Goal: Task Accomplishment & Management: Use online tool/utility

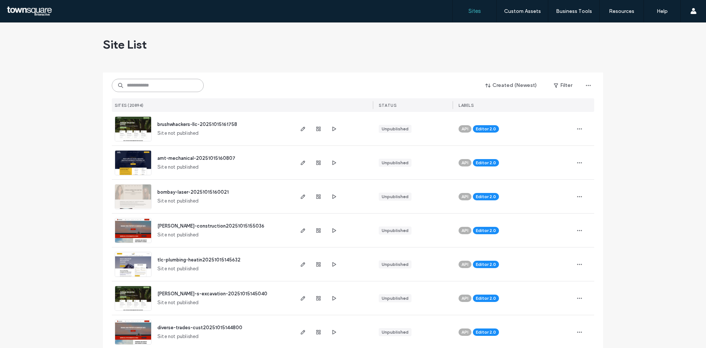
click at [156, 85] on input at bounding box center [158, 85] width 92 height 13
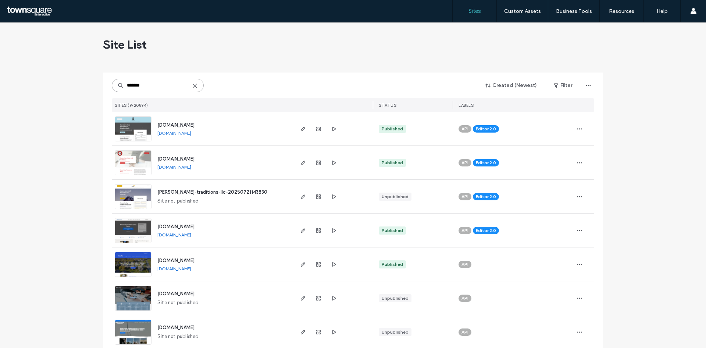
click at [196, 83] on input "*******" at bounding box center [158, 85] width 92 height 13
type input "*******"
click at [195, 85] on icon at bounding box center [195, 86] width 6 height 6
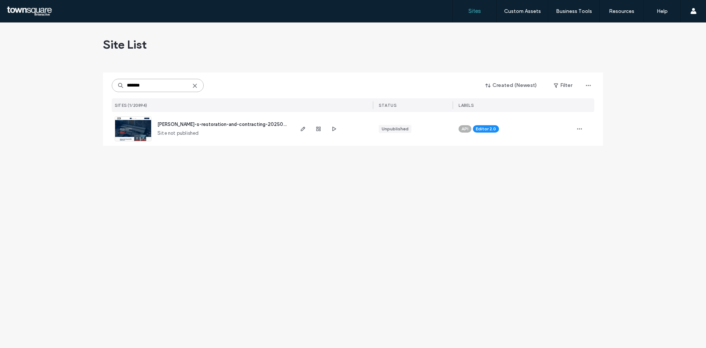
type input "*******"
click at [132, 122] on img at bounding box center [133, 142] width 36 height 50
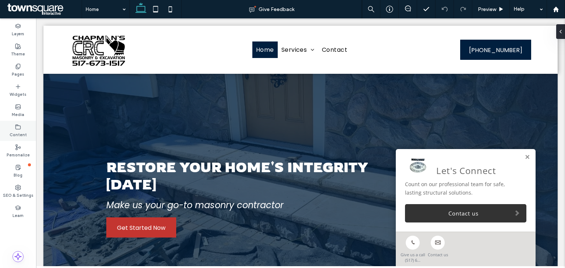
click at [19, 124] on icon at bounding box center [18, 127] width 6 height 6
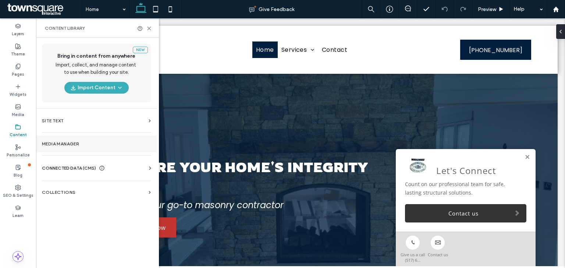
click at [53, 137] on section "Media Manager" at bounding box center [96, 144] width 121 height 17
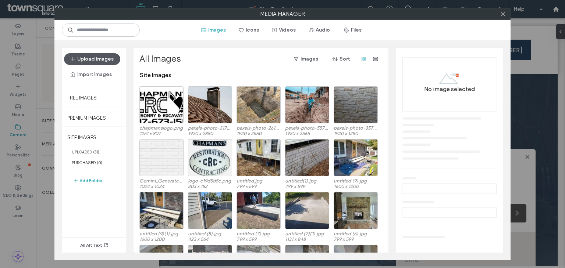
click at [98, 57] on button "Upload Images" at bounding box center [92, 59] width 56 height 12
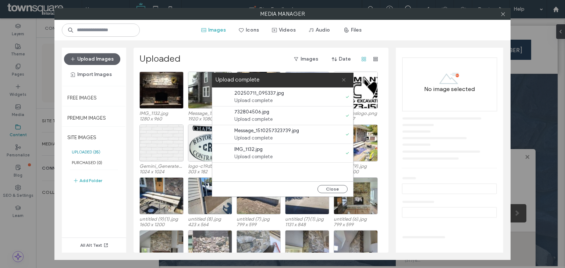
click at [342, 81] on use at bounding box center [343, 79] width 3 height 3
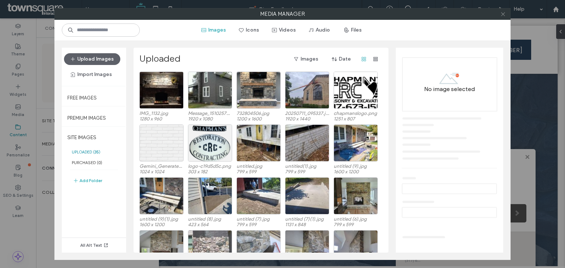
click at [500, 15] on icon at bounding box center [503, 14] width 6 height 6
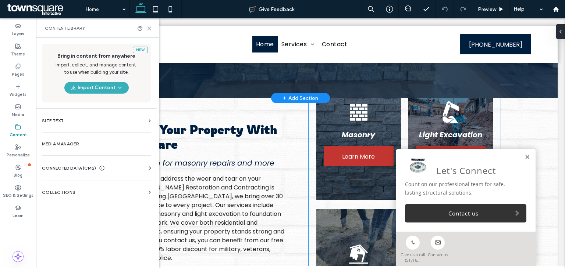
scroll to position [270, 0]
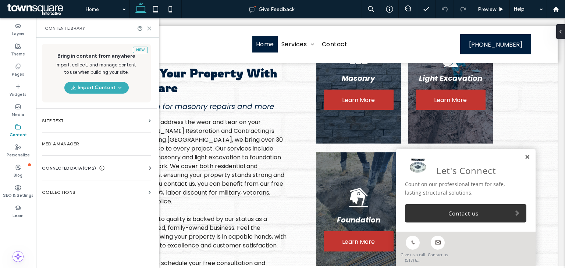
click at [524, 157] on link at bounding box center [527, 157] width 6 height 6
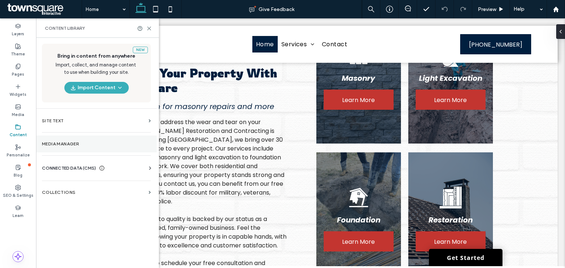
click at [57, 142] on label "Media Manager" at bounding box center [96, 144] width 109 height 5
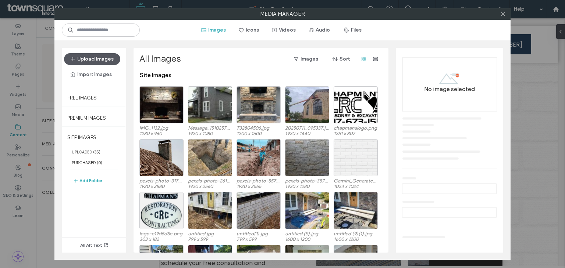
click at [89, 59] on button "Upload Images" at bounding box center [92, 59] width 56 height 12
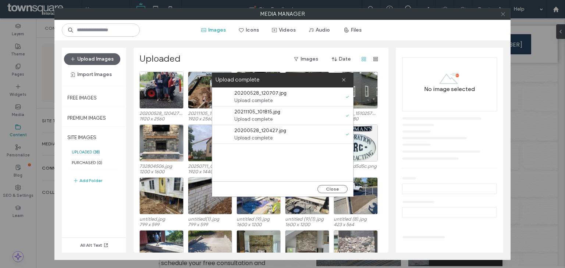
click at [500, 14] on icon at bounding box center [503, 14] width 6 height 6
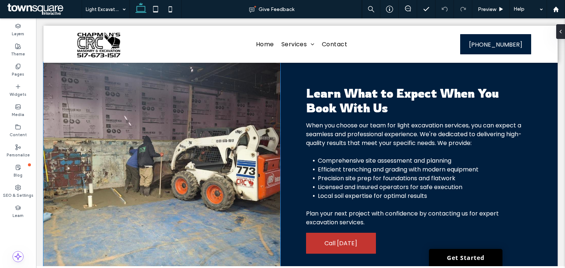
scroll to position [244, 0]
click at [168, 133] on div at bounding box center [161, 175] width 237 height 181
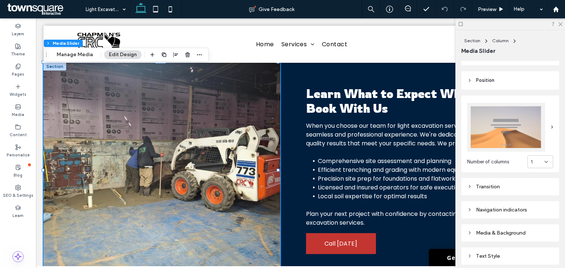
scroll to position [88, 0]
click at [203, 170] on div at bounding box center [161, 175] width 237 height 181
click at [82, 58] on button "Manage Media" at bounding box center [75, 54] width 46 height 9
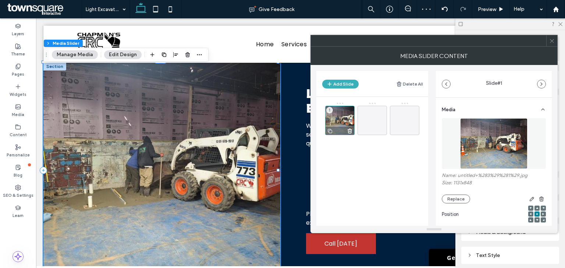
click at [349, 133] on use at bounding box center [350, 131] width 4 height 4
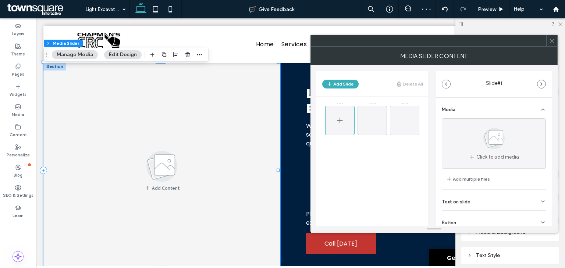
click at [340, 114] on span at bounding box center [339, 120] width 9 height 21
click at [342, 84] on button "Add Slide" at bounding box center [340, 84] width 36 height 9
click at [344, 117] on div at bounding box center [339, 120] width 29 height 29
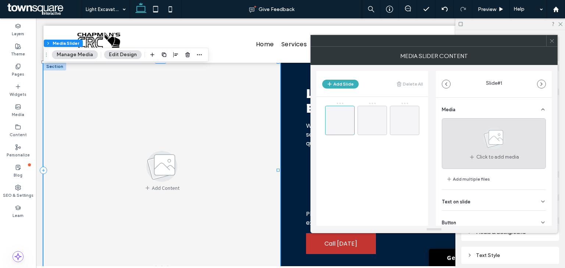
click at [468, 131] on div "Click to add media" at bounding box center [494, 143] width 104 height 51
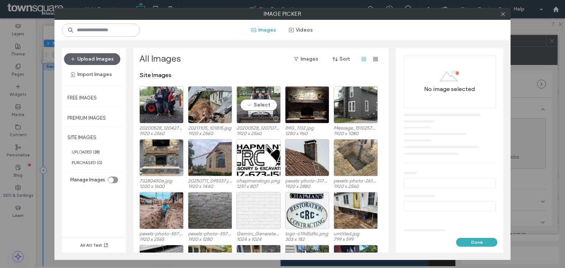
click at [257, 108] on div "Select" at bounding box center [258, 104] width 44 height 37
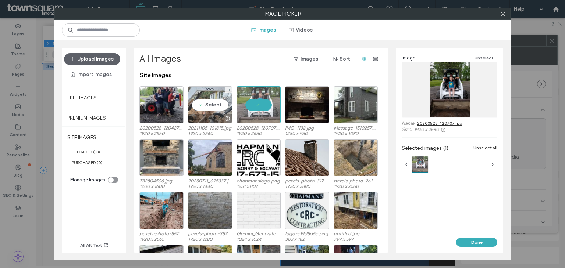
click at [215, 107] on div "Select" at bounding box center [210, 104] width 44 height 37
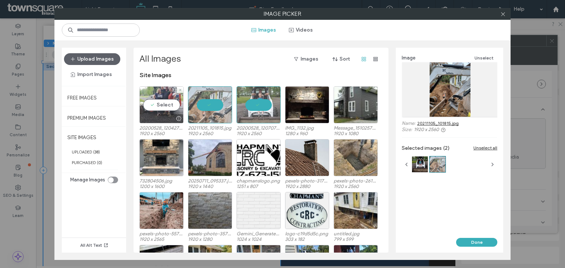
click at [169, 99] on div "Select" at bounding box center [161, 104] width 44 height 37
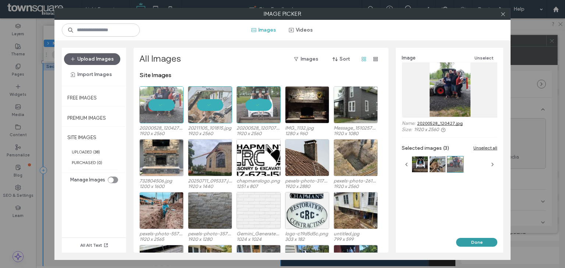
click at [473, 245] on button "Done" at bounding box center [476, 242] width 41 height 9
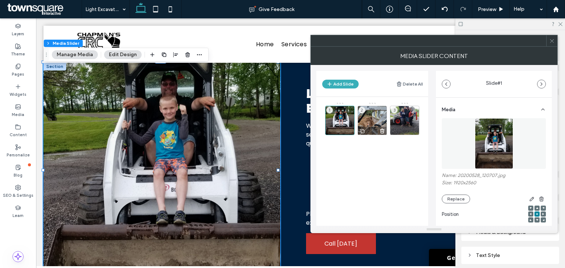
click at [372, 117] on div "2" at bounding box center [372, 120] width 29 height 29
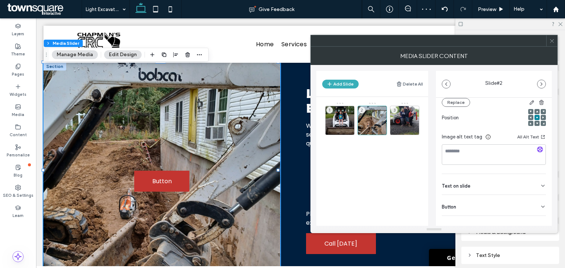
scroll to position [104, 0]
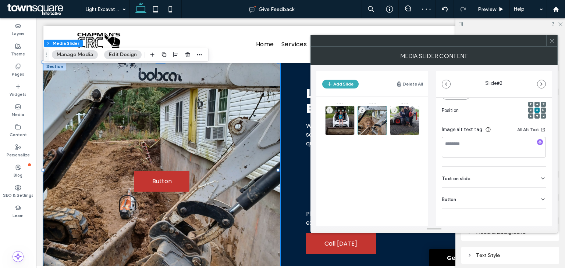
click at [513, 195] on div "Button" at bounding box center [494, 198] width 104 height 21
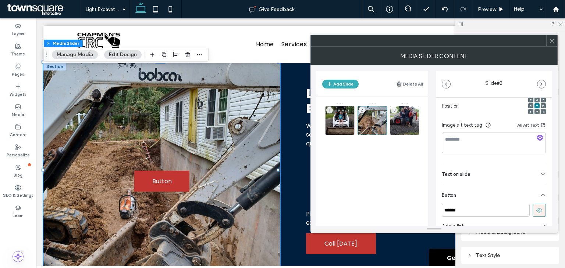
click at [535, 207] on button at bounding box center [539, 210] width 13 height 13
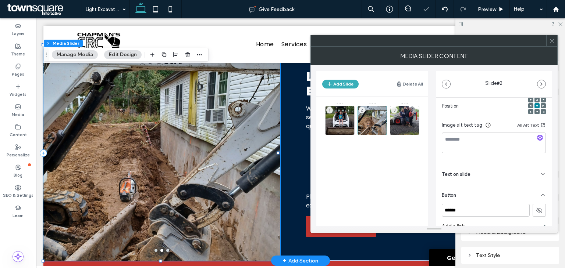
scroll to position [262, 0]
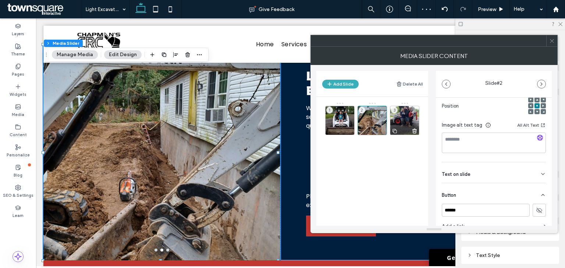
click at [402, 122] on div "3" at bounding box center [404, 120] width 29 height 29
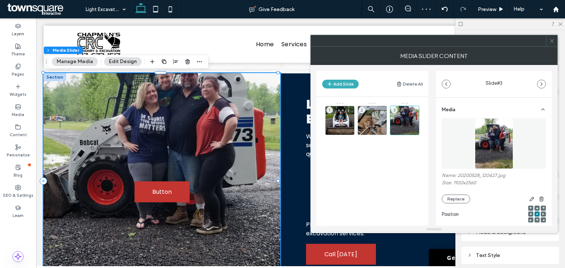
scroll to position [233, 0]
click at [536, 209] on icon at bounding box center [537, 208] width 2 height 2
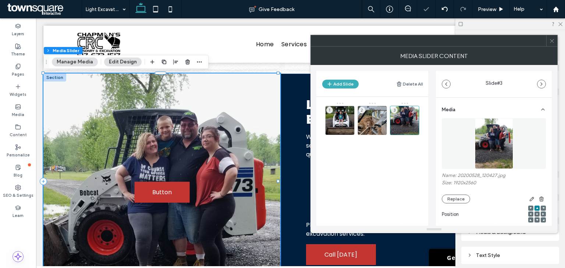
scroll to position [104, 0]
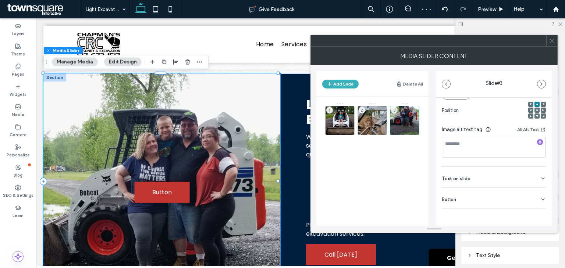
click at [540, 201] on icon at bounding box center [543, 200] width 6 height 6
click at [542, 211] on div "Media Name: 20200528_120427.jpg Size: 1920x2560 Replace Position Image alt text…" at bounding box center [494, 141] width 116 height 294
click at [539, 214] on button at bounding box center [539, 215] width 13 height 13
click at [551, 43] on icon at bounding box center [552, 41] width 6 height 6
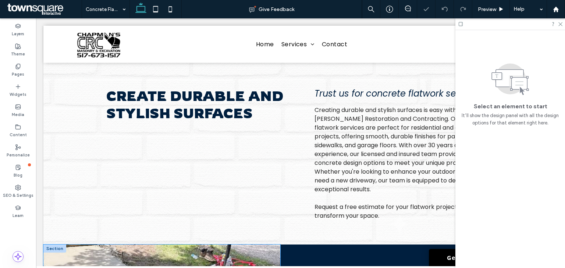
scroll to position [165, 0]
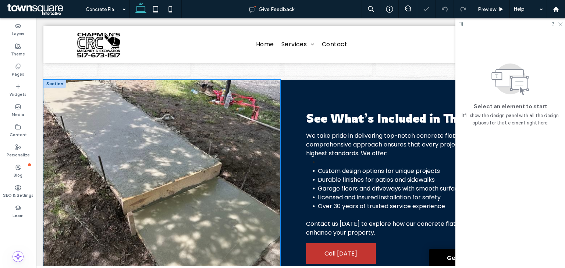
click at [172, 143] on div at bounding box center [161, 192] width 237 height 181
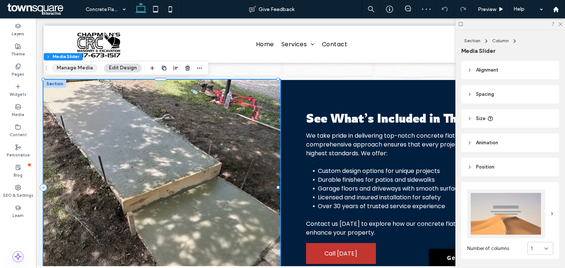
click at [84, 70] on button "Manage Media" at bounding box center [75, 68] width 46 height 9
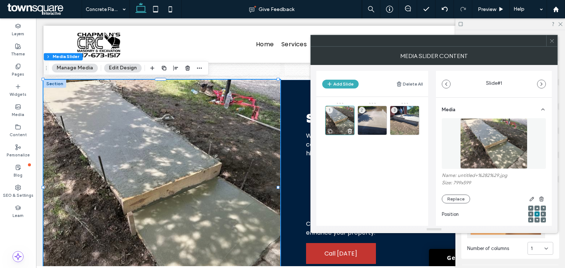
click at [352, 131] on use at bounding box center [350, 131] width 4 height 4
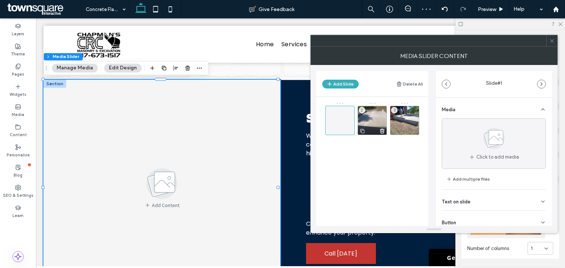
click at [381, 133] on icon at bounding box center [382, 131] width 6 height 7
click at [413, 130] on icon at bounding box center [415, 131] width 6 height 7
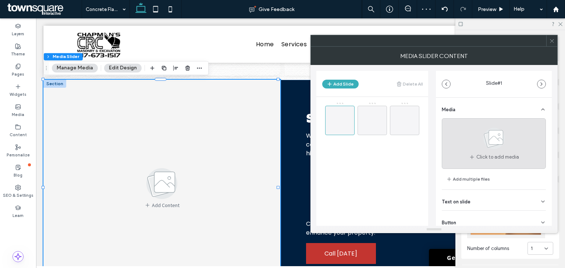
click at [486, 134] on use at bounding box center [493, 138] width 21 height 21
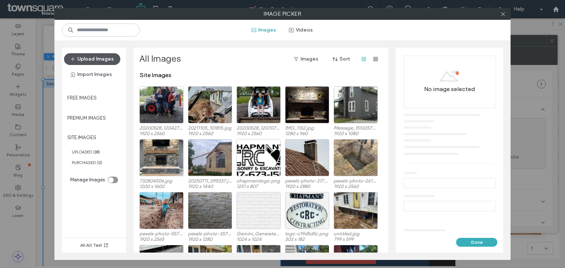
click at [105, 63] on button "Upload Images" at bounding box center [92, 59] width 56 height 12
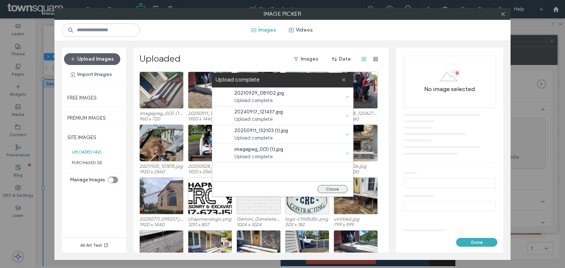
click at [336, 186] on button "Close" at bounding box center [332, 189] width 30 height 8
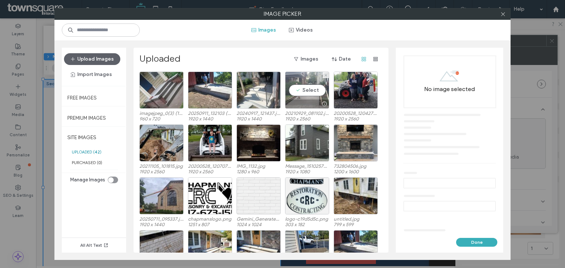
click at [306, 92] on div "Select" at bounding box center [307, 90] width 44 height 37
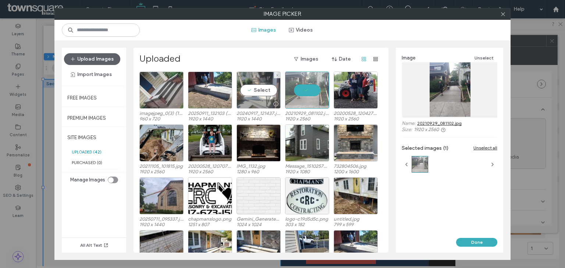
click at [261, 88] on div "Select" at bounding box center [258, 90] width 44 height 37
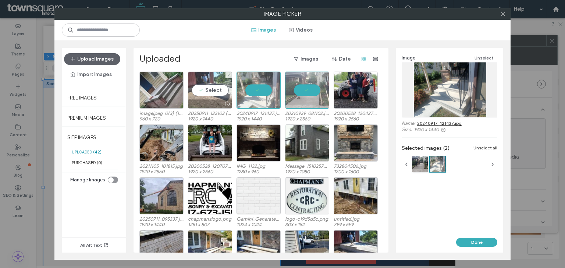
click at [208, 90] on div "Select" at bounding box center [210, 90] width 44 height 37
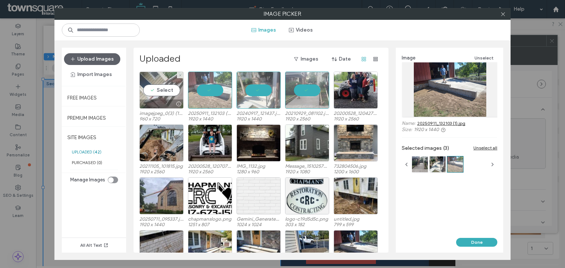
click at [162, 88] on div "Select" at bounding box center [161, 90] width 44 height 37
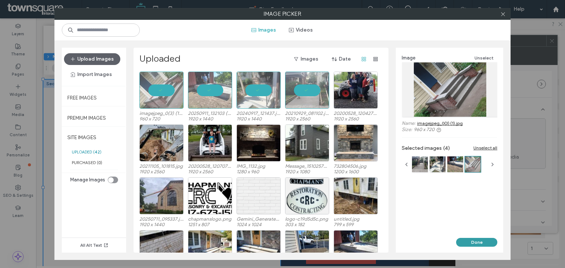
click at [459, 242] on button "Done" at bounding box center [476, 242] width 41 height 9
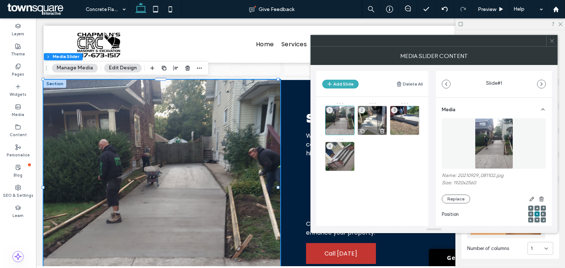
click at [369, 109] on div "2" at bounding box center [372, 120] width 29 height 29
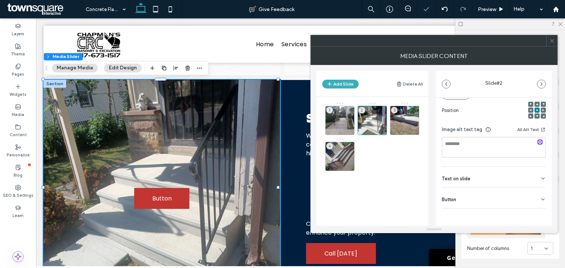
scroll to position [104, 0]
click at [508, 196] on div "Button" at bounding box center [494, 198] width 104 height 21
click at [539, 215] on button at bounding box center [539, 215] width 13 height 13
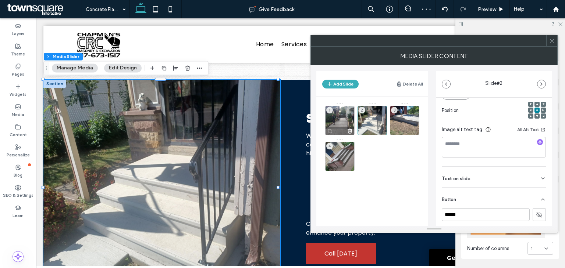
click at [338, 122] on div "1" at bounding box center [339, 120] width 29 height 29
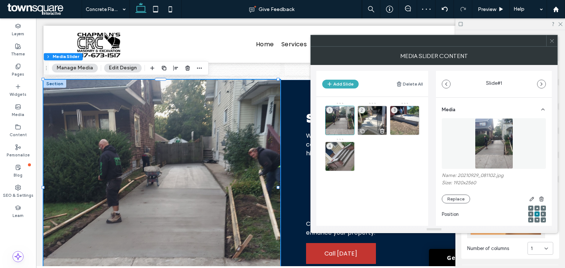
click at [380, 117] on div "2" at bounding box center [372, 120] width 29 height 29
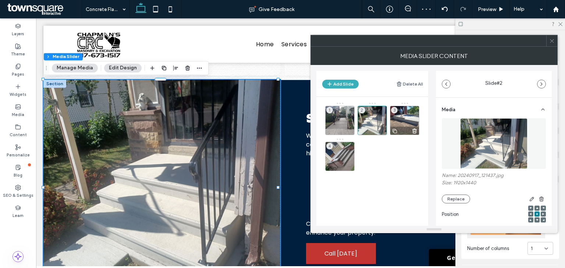
click at [408, 114] on div "3" at bounding box center [404, 120] width 29 height 29
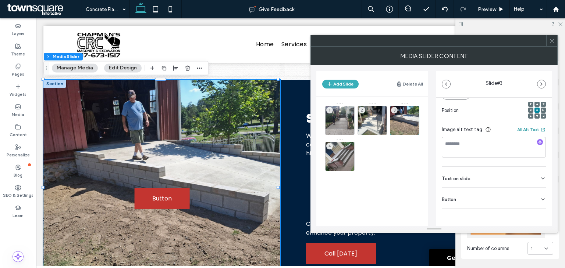
scroll to position [104, 0]
click at [536, 195] on div "Button" at bounding box center [494, 198] width 104 height 21
click at [537, 212] on icon at bounding box center [539, 215] width 7 height 7
click at [341, 157] on div "4" at bounding box center [339, 156] width 29 height 29
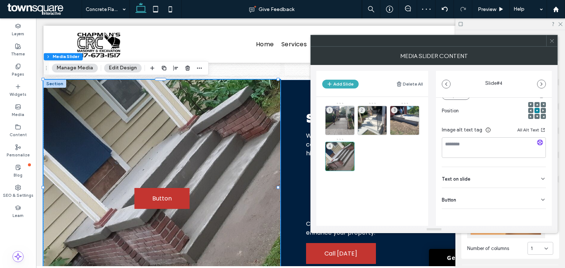
click at [528, 202] on div "Button" at bounding box center [494, 198] width 104 height 21
click at [538, 215] on icon at bounding box center [539, 215] width 7 height 7
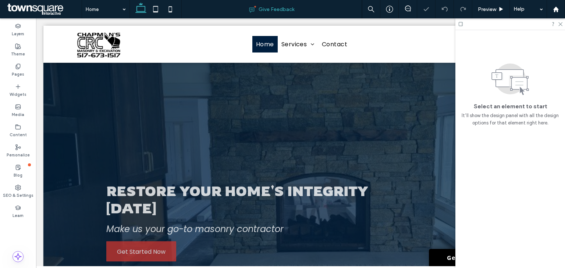
scroll to position [23, 0]
